Goal: Check status: Check status

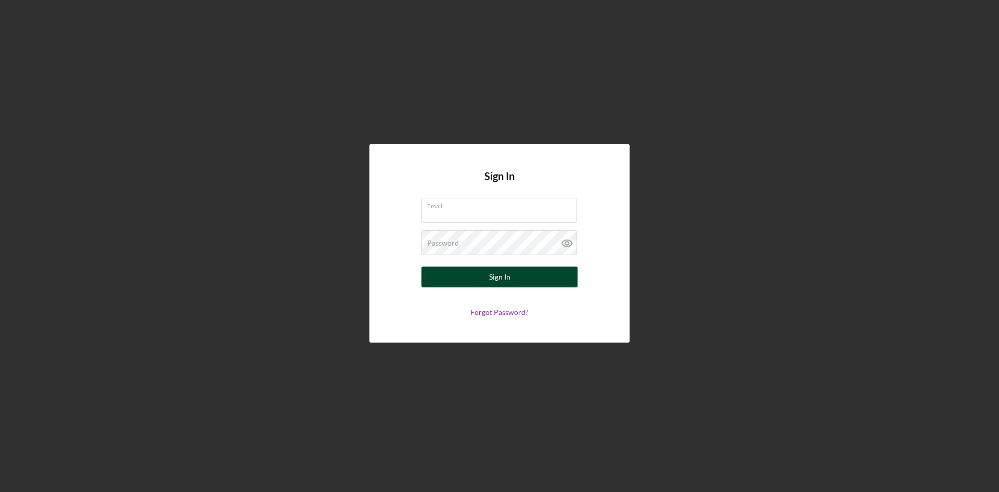
type input "[PERSON_NAME][EMAIL_ADDRESS][DOMAIN_NAME]"
click at [500, 276] on div "Sign In" at bounding box center [499, 276] width 21 height 21
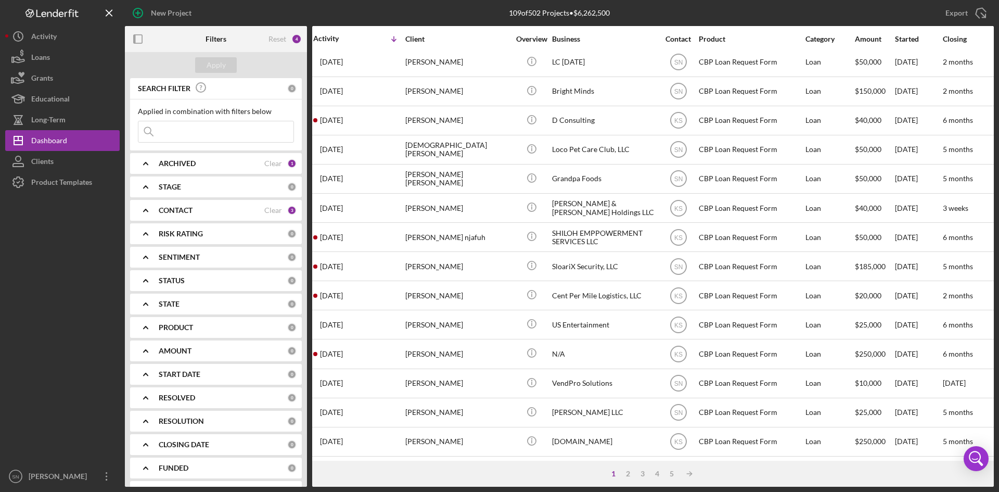
scroll to position [326, 0]
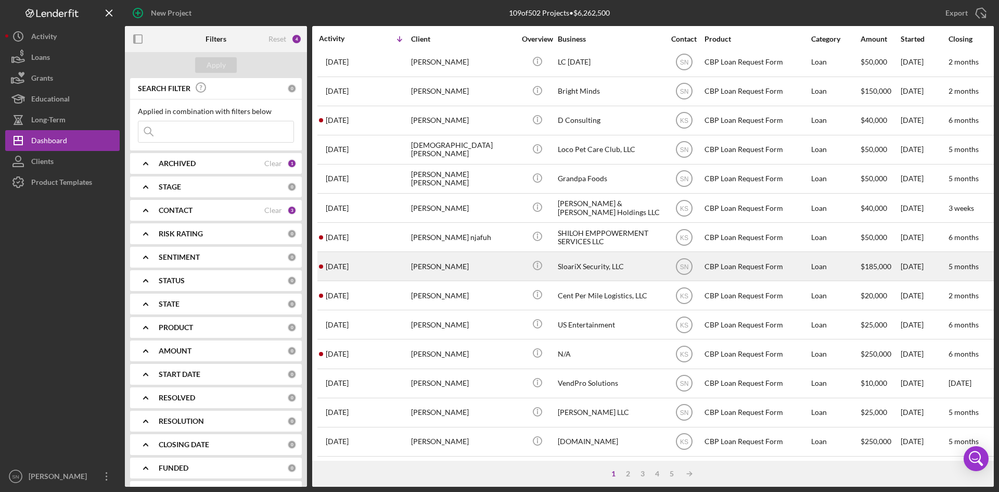
click at [366, 266] on div "[DATE] [PERSON_NAME]" at bounding box center [364, 266] width 91 height 28
